Goal: Information Seeking & Learning: Learn about a topic

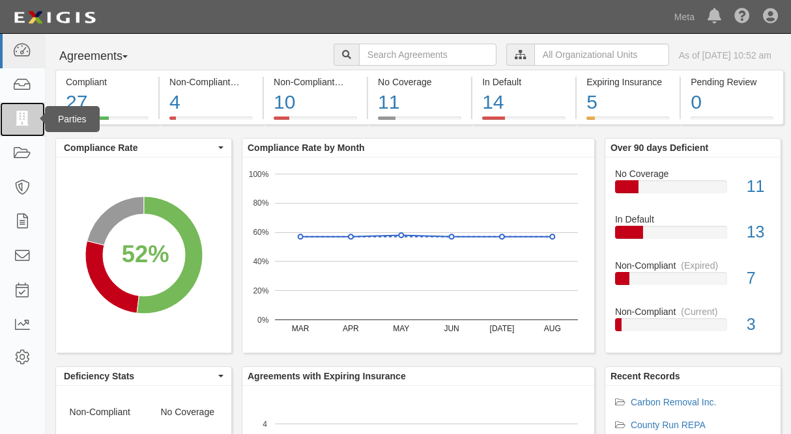
click at [18, 122] on icon at bounding box center [22, 119] width 18 height 15
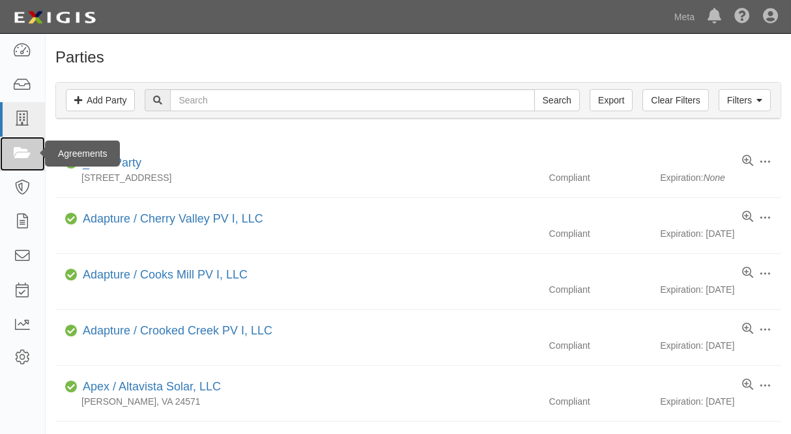
click at [21, 152] on icon at bounding box center [22, 154] width 18 height 15
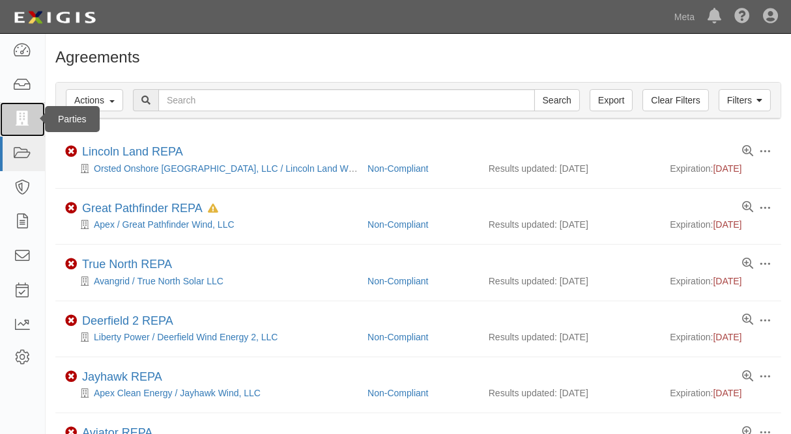
click at [31, 121] on icon at bounding box center [22, 119] width 18 height 15
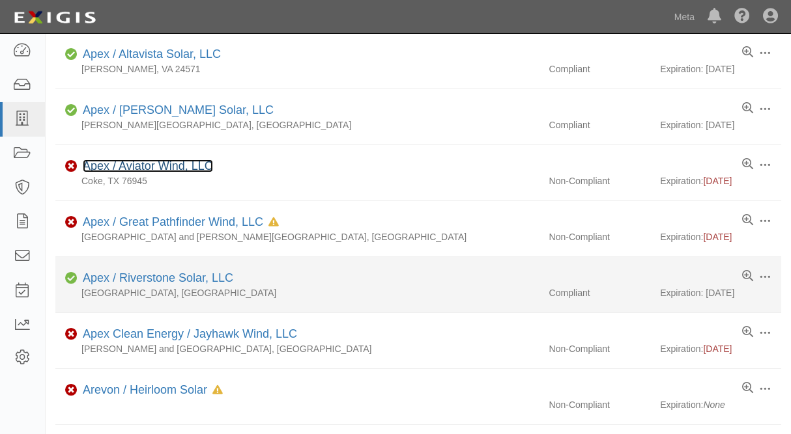
scroll to position [352, 0]
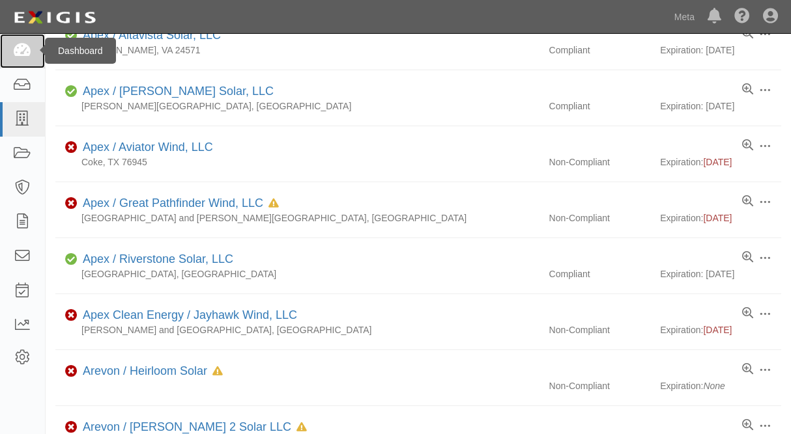
click at [15, 51] on icon at bounding box center [22, 51] width 18 height 15
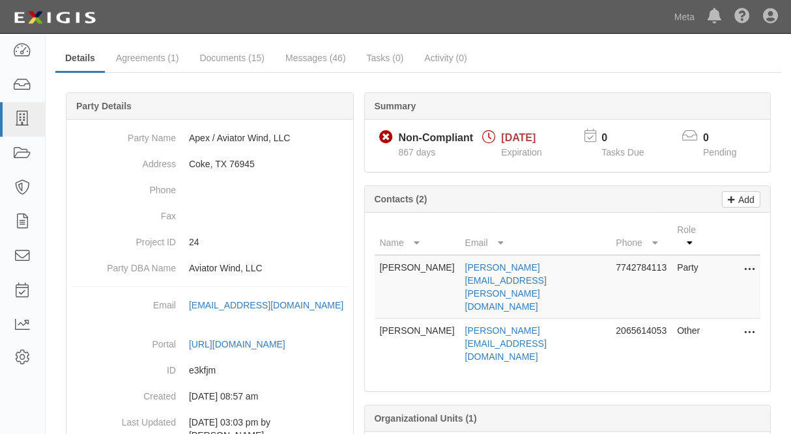
scroll to position [85, 0]
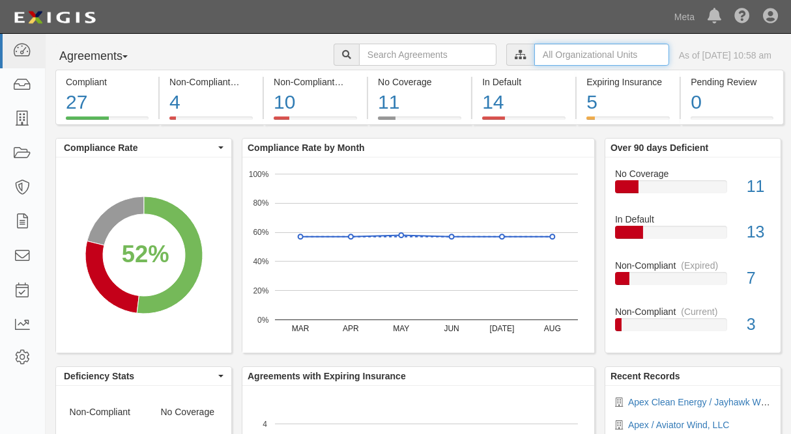
click at [609, 51] on input "text" at bounding box center [601, 55] width 135 height 22
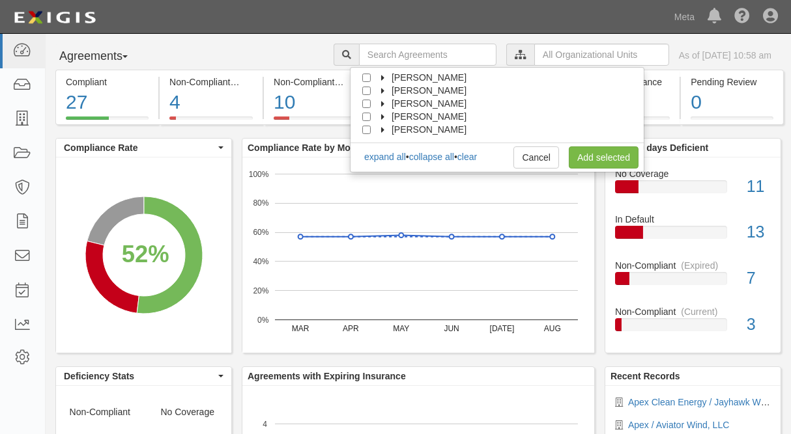
click at [264, 46] on div "Agreements Parties Agreements Coverages Anne McMurray Enel Rockhaven Wind Oklah…" at bounding box center [418, 57] width 745 height 26
click at [532, 164] on link "Cancel" at bounding box center [536, 158] width 46 height 22
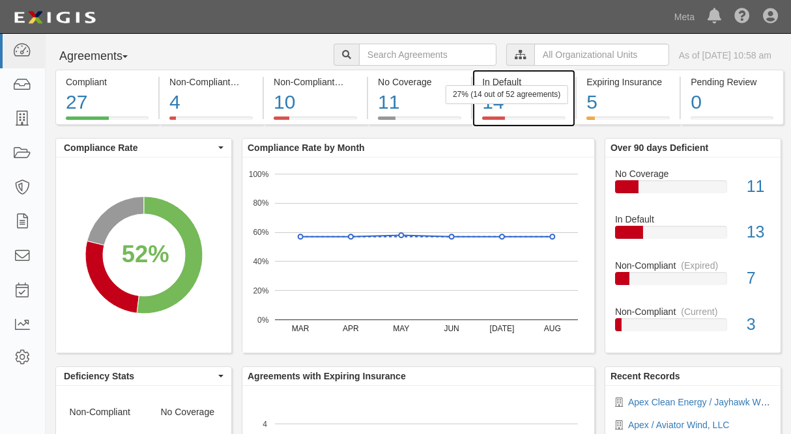
click at [501, 106] on div "14" at bounding box center [523, 103] width 83 height 28
click at [493, 109] on div "14" at bounding box center [523, 103] width 83 height 28
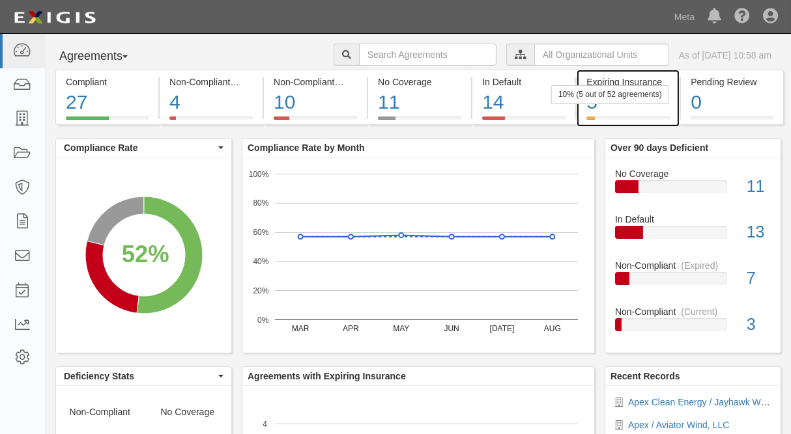
click at [589, 106] on div "5" at bounding box center [627, 103] width 83 height 28
click at [597, 109] on div "5" at bounding box center [627, 103] width 83 height 28
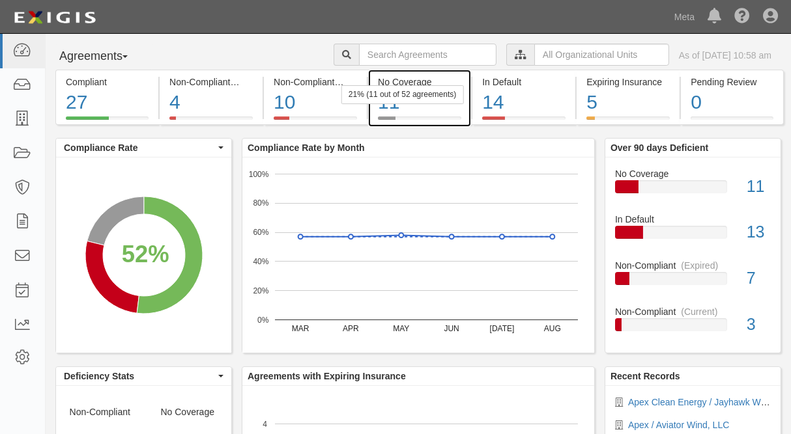
click at [389, 109] on div "11" at bounding box center [419, 103] width 83 height 28
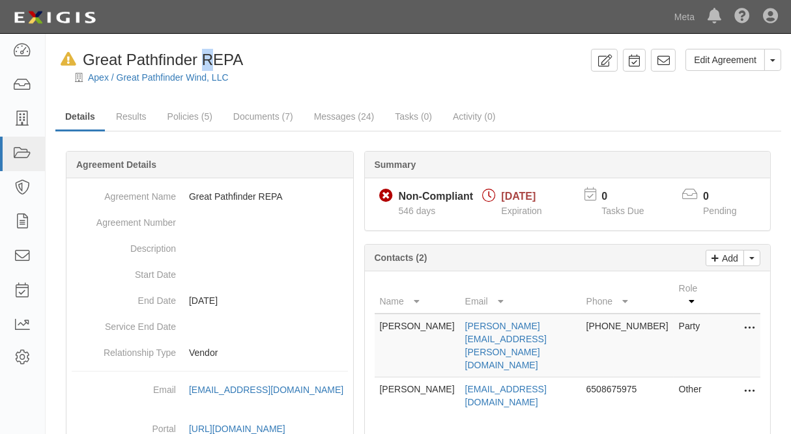
drag, startPoint x: 210, startPoint y: 59, endPoint x: 202, endPoint y: 59, distance: 8.5
click at [202, 59] on span "Great Pathfinder REPA" at bounding box center [163, 60] width 160 height 18
click at [225, 59] on span "Great Pathfinder REPA" at bounding box center [163, 60] width 160 height 18
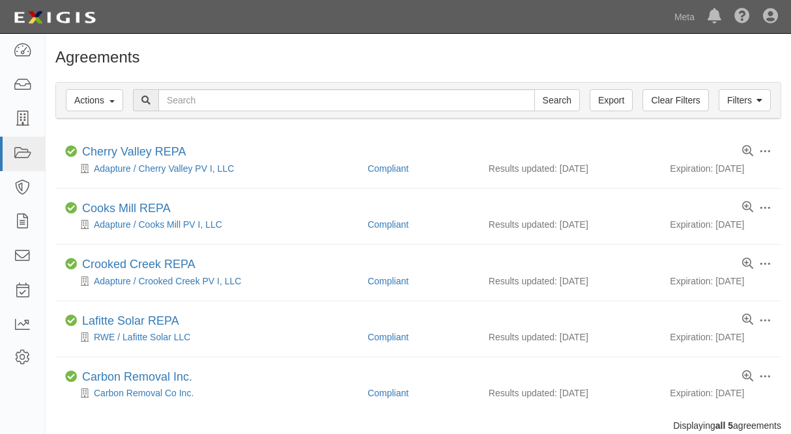
scroll to position [36, 0]
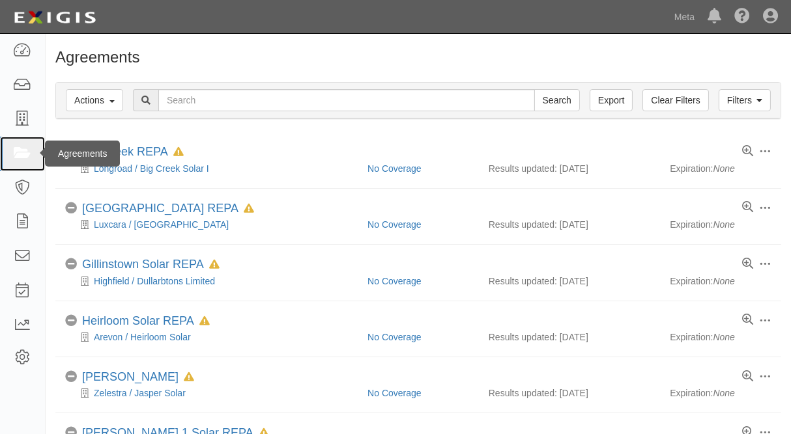
click at [27, 153] on icon at bounding box center [22, 154] width 18 height 15
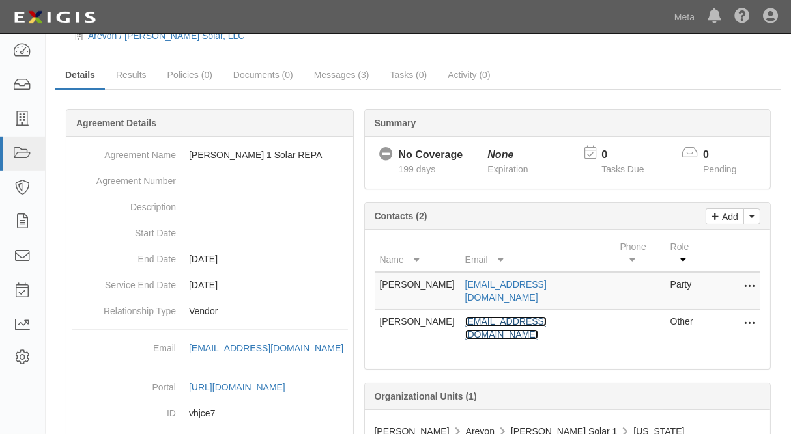
scroll to position [70, 0]
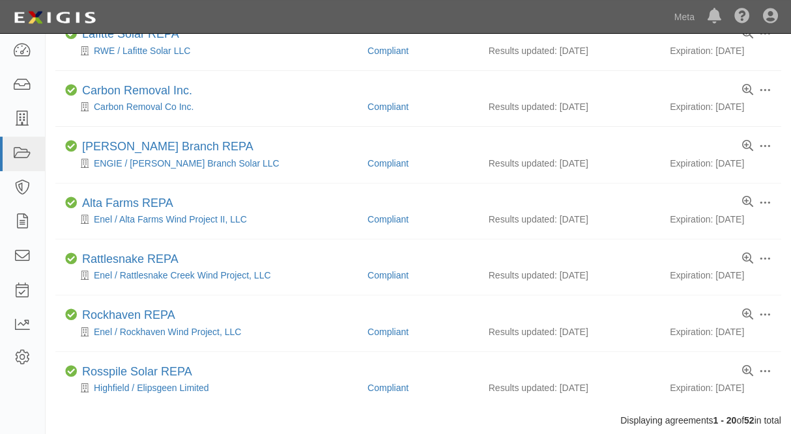
scroll to position [914, 0]
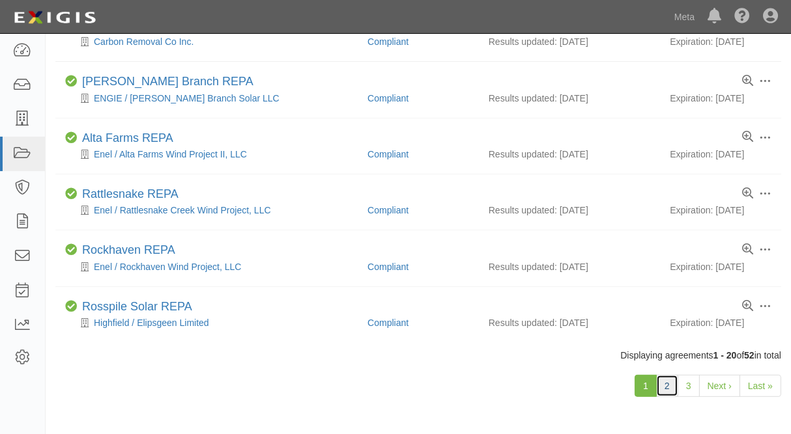
click at [671, 385] on link "2" at bounding box center [667, 386] width 22 height 22
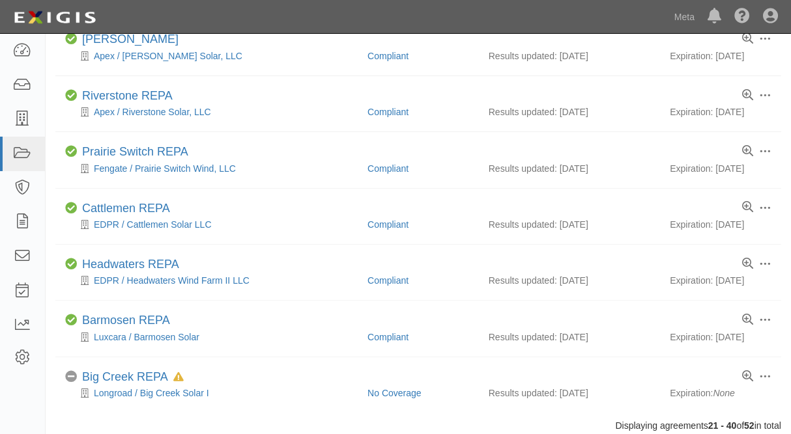
scroll to position [929, 0]
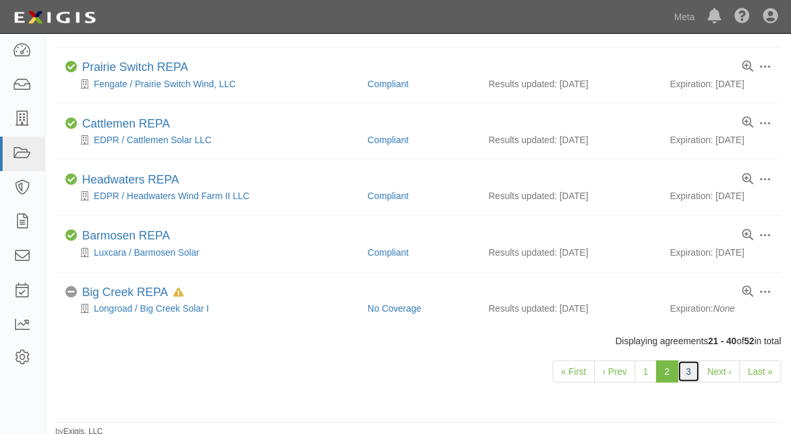
click at [692, 368] on link "3" at bounding box center [688, 372] width 22 height 22
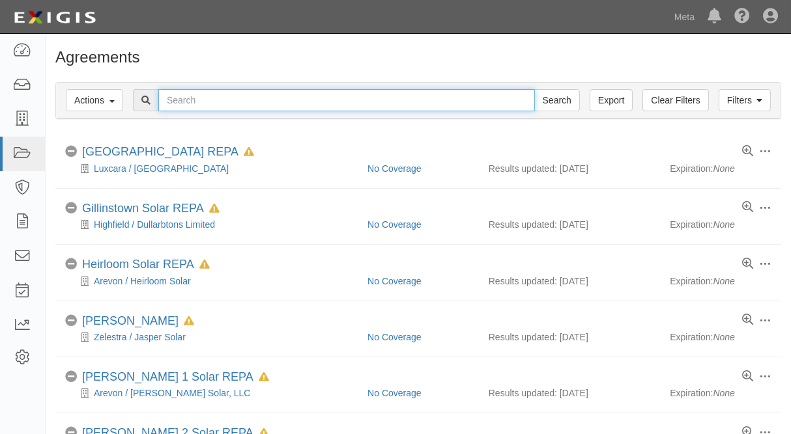
click at [209, 94] on input "text" at bounding box center [346, 100] width 376 height 22
type input "orsted"
click at [534, 89] on input "Search" at bounding box center [557, 100] width 46 height 22
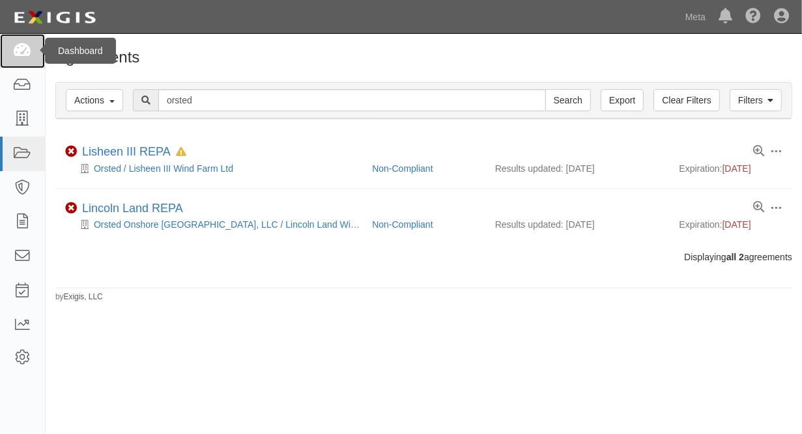
click at [21, 55] on icon at bounding box center [22, 51] width 18 height 15
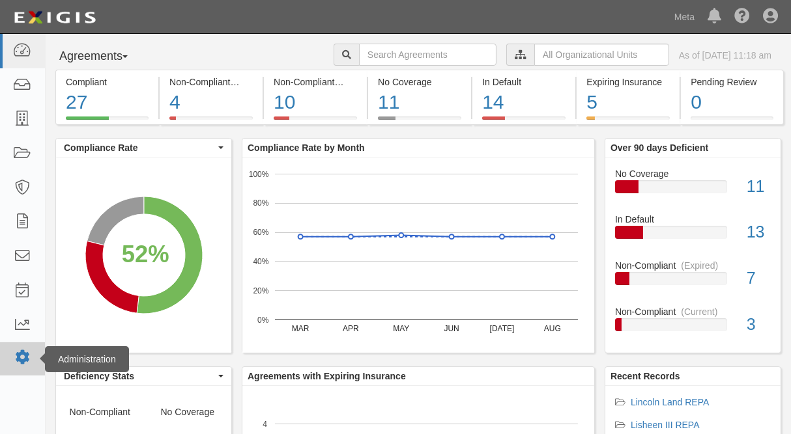
click at [23, 357] on icon at bounding box center [22, 357] width 18 height 11
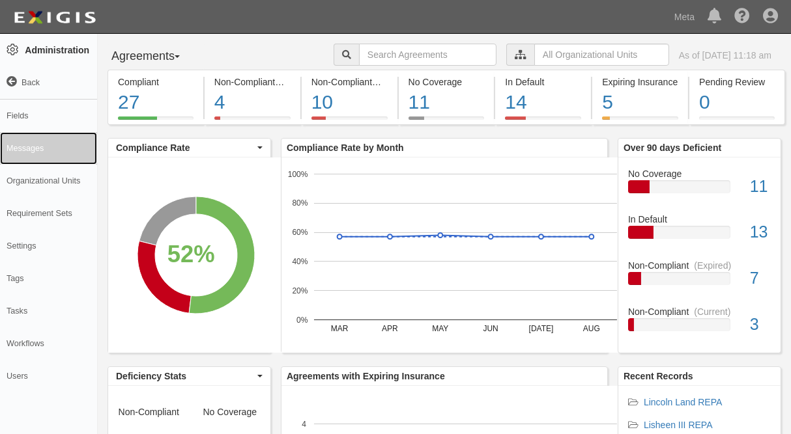
click at [23, 149] on link "Messages" at bounding box center [48, 148] width 97 height 33
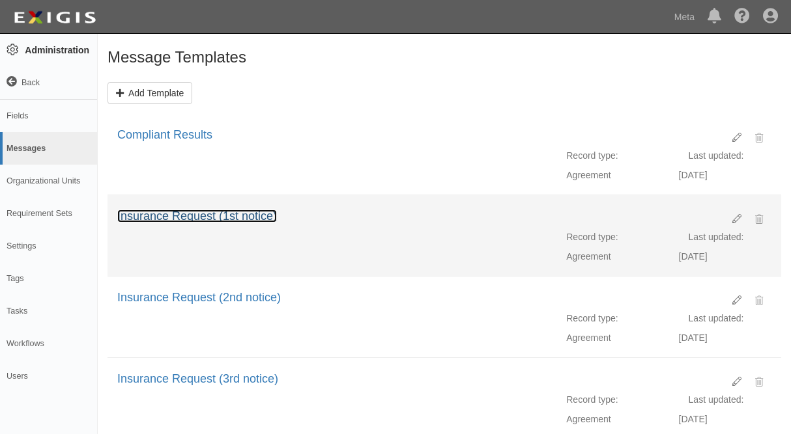
click at [217, 216] on link "Insurance Request (1st notice)" at bounding box center [197, 216] width 160 height 13
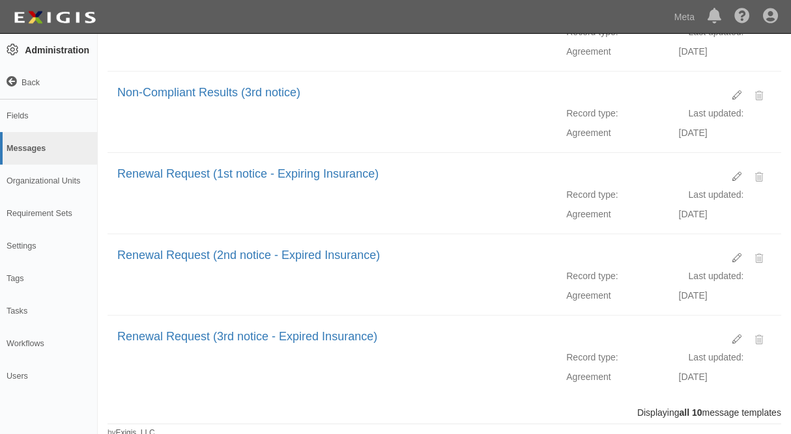
scroll to position [533, 0]
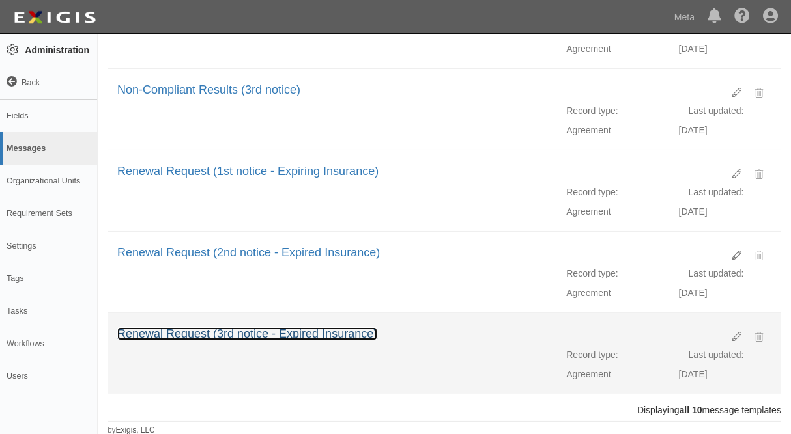
click at [232, 336] on link "Renewal Request (3rd notice - Expired Insurance)" at bounding box center [247, 334] width 260 height 13
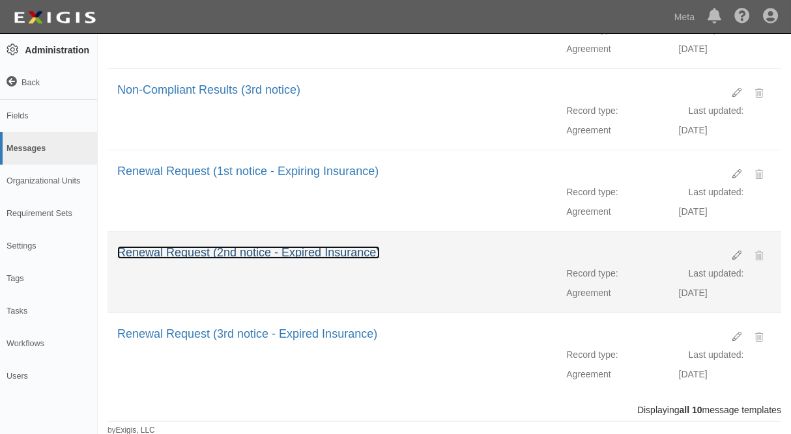
click at [236, 251] on link "Renewal Request (2nd notice - Expired Insurance)" at bounding box center [248, 252] width 262 height 13
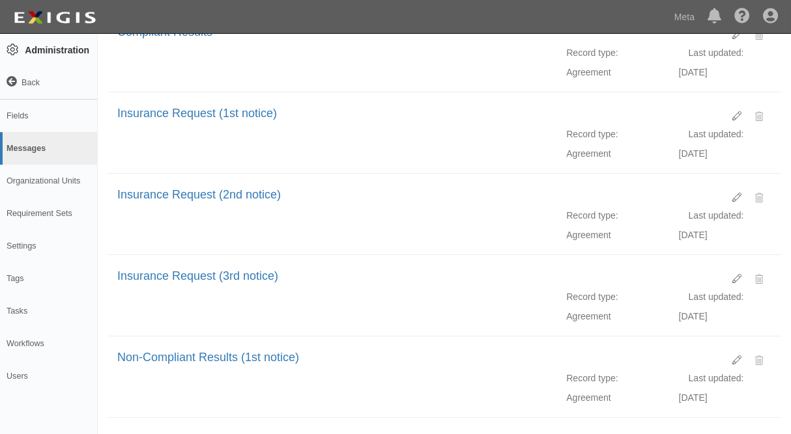
scroll to position [0, 0]
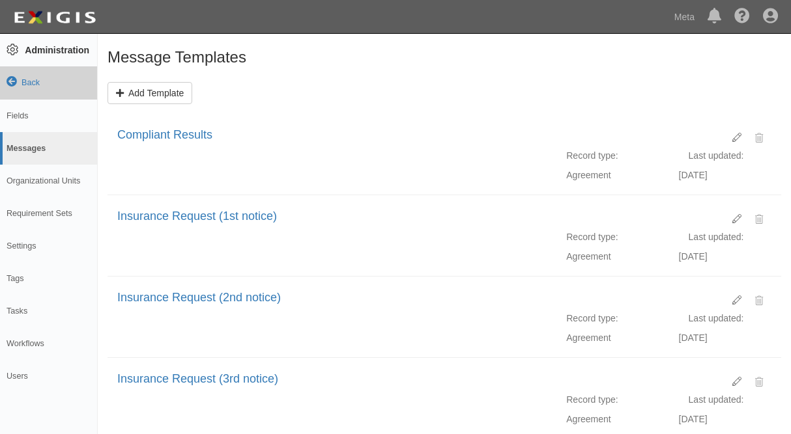
click at [11, 88] on link "Back" at bounding box center [48, 82] width 97 height 33
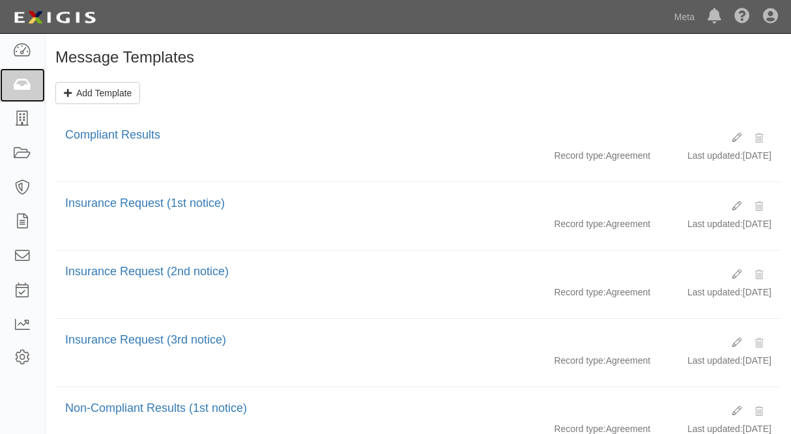
click at [11, 88] on link at bounding box center [22, 85] width 45 height 35
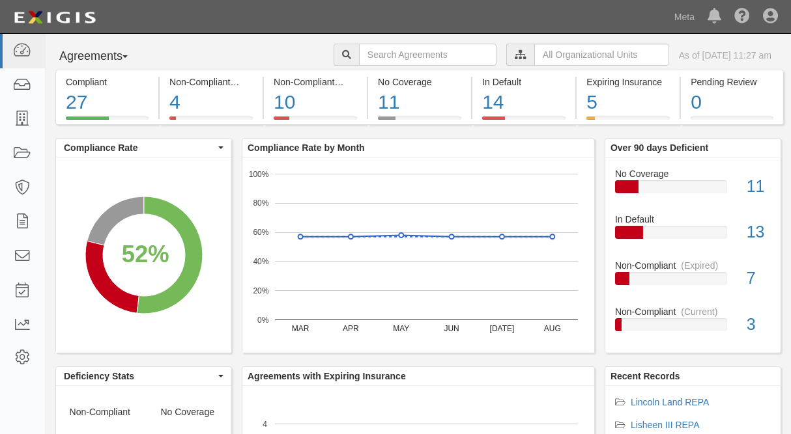
click at [654, 408] on li "Lincoln Land REPA" at bounding box center [693, 402] width 156 height 13
click at [651, 404] on link "Lincoln Land REPA" at bounding box center [669, 402] width 78 height 10
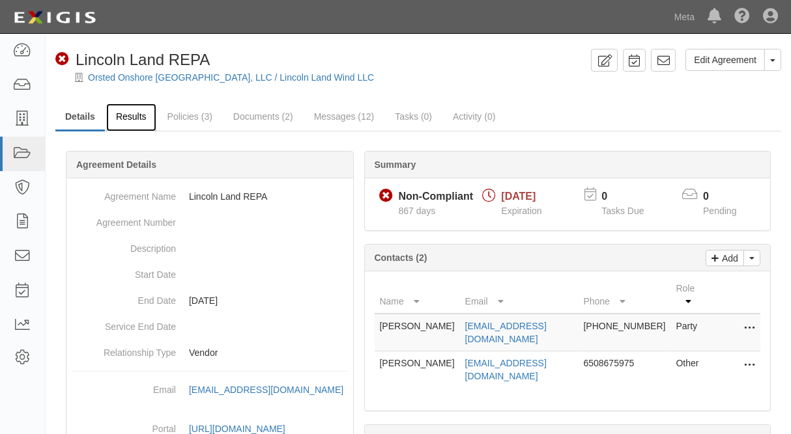
click at [124, 118] on link "Results" at bounding box center [131, 118] width 50 height 28
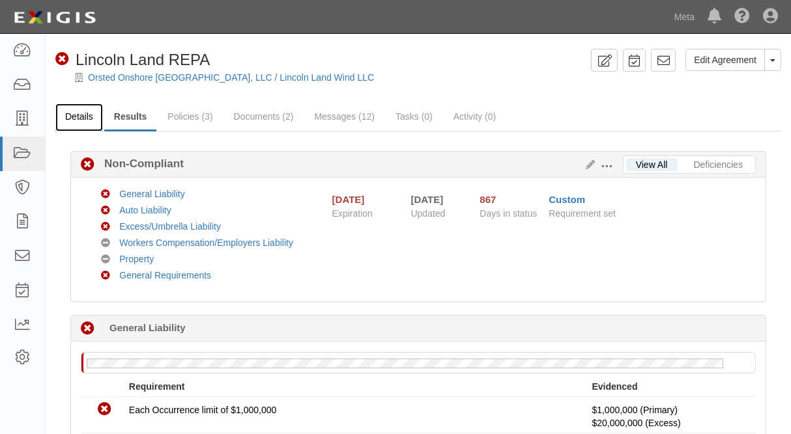
click at [72, 117] on link "Details" at bounding box center [79, 118] width 48 height 28
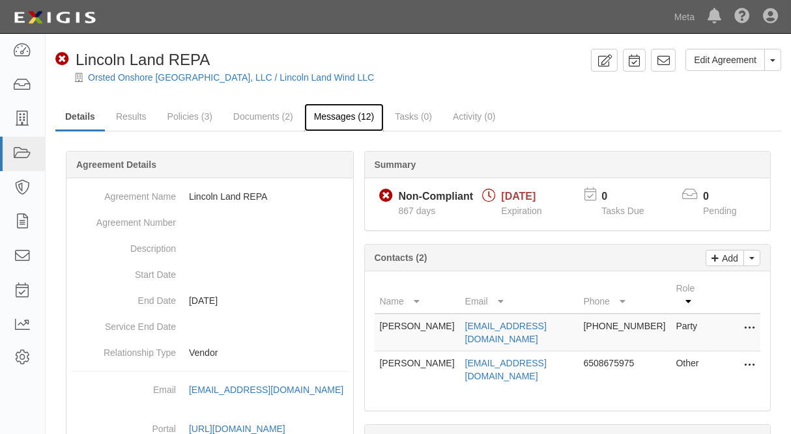
click at [331, 119] on link "Messages (12)" at bounding box center [344, 118] width 80 height 28
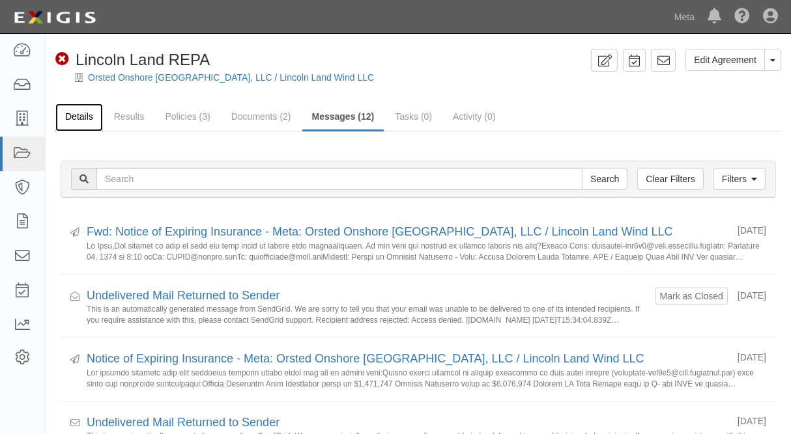
click at [93, 113] on link "Details" at bounding box center [79, 118] width 48 height 28
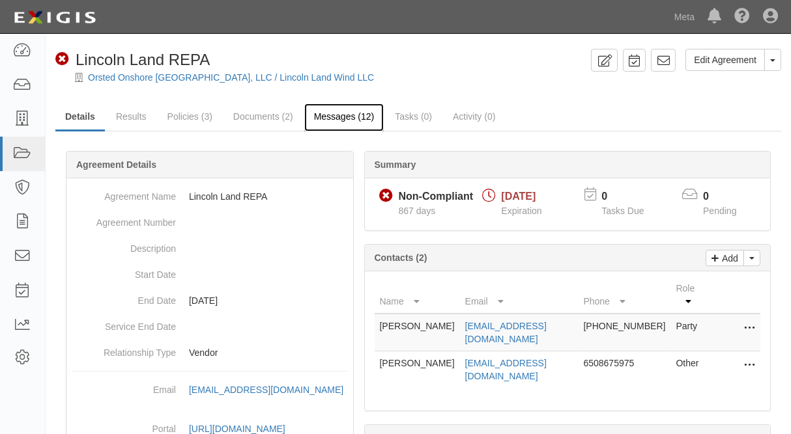
click at [343, 119] on link "Messages (12)" at bounding box center [344, 118] width 80 height 28
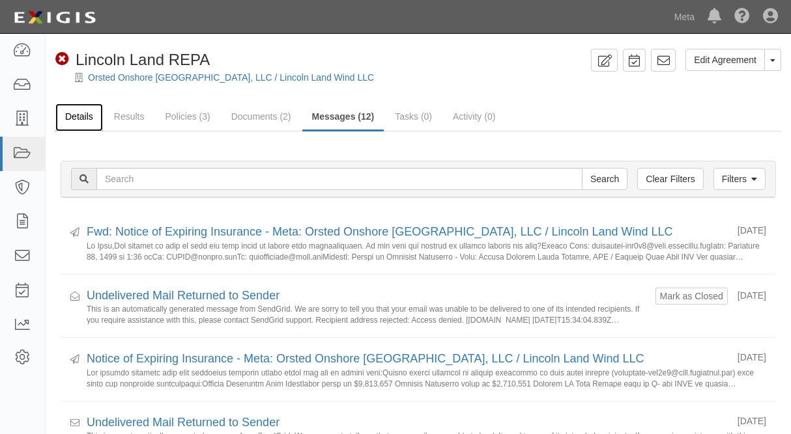
click at [72, 124] on link "Details" at bounding box center [79, 118] width 48 height 28
